Goal: Information Seeking & Learning: Find specific fact

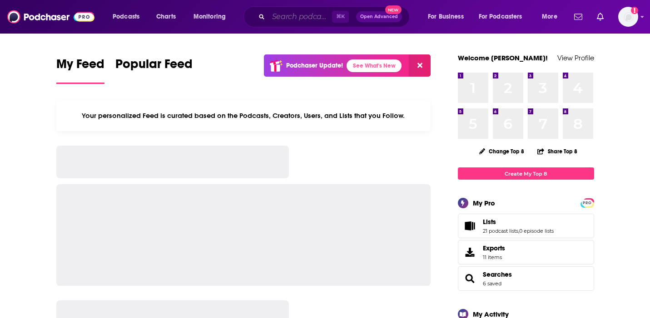
click at [292, 18] on input "Search podcasts, credits, & more..." at bounding box center [300, 17] width 64 height 15
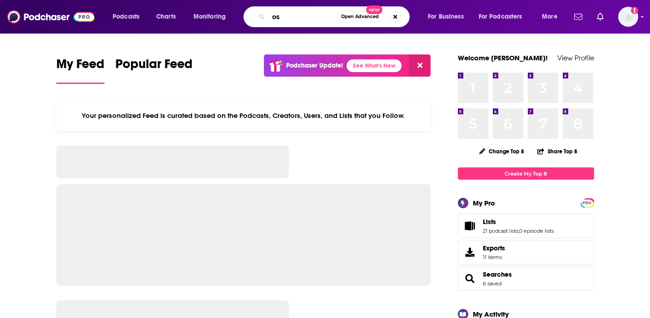
type input "o"
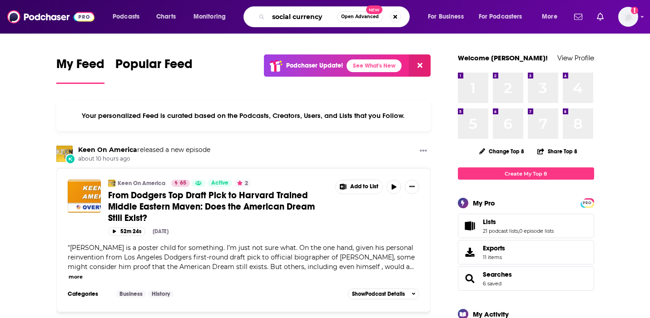
type input "social currency"
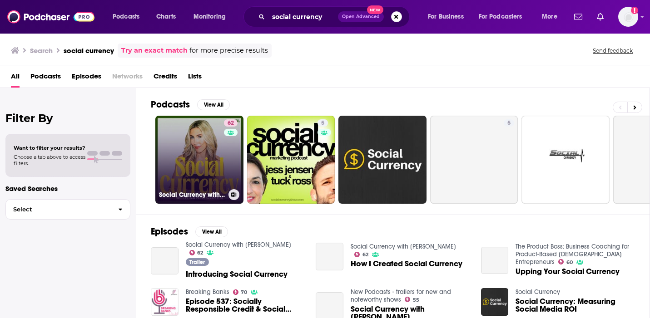
click at [197, 150] on link "62 Social Currency with [PERSON_NAME]" at bounding box center [199, 160] width 88 height 88
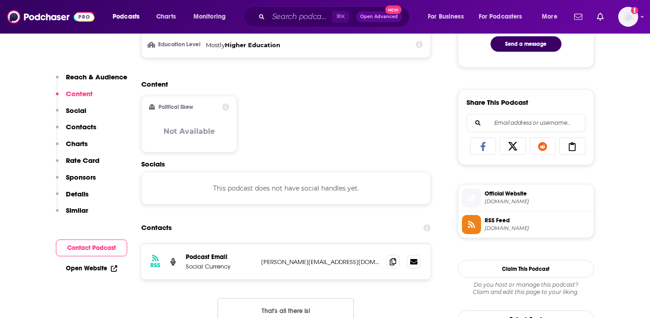
scroll to position [516, 0]
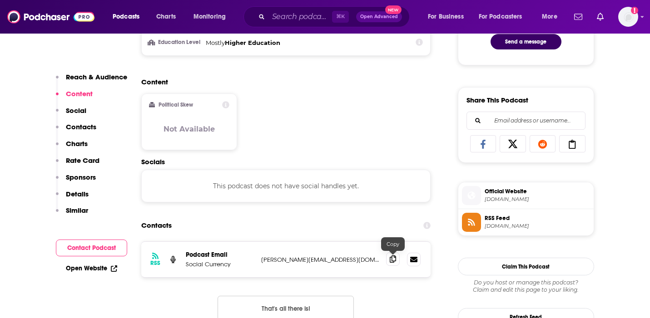
click at [394, 264] on span at bounding box center [393, 259] width 14 height 14
